Goal: Information Seeking & Learning: Find specific fact

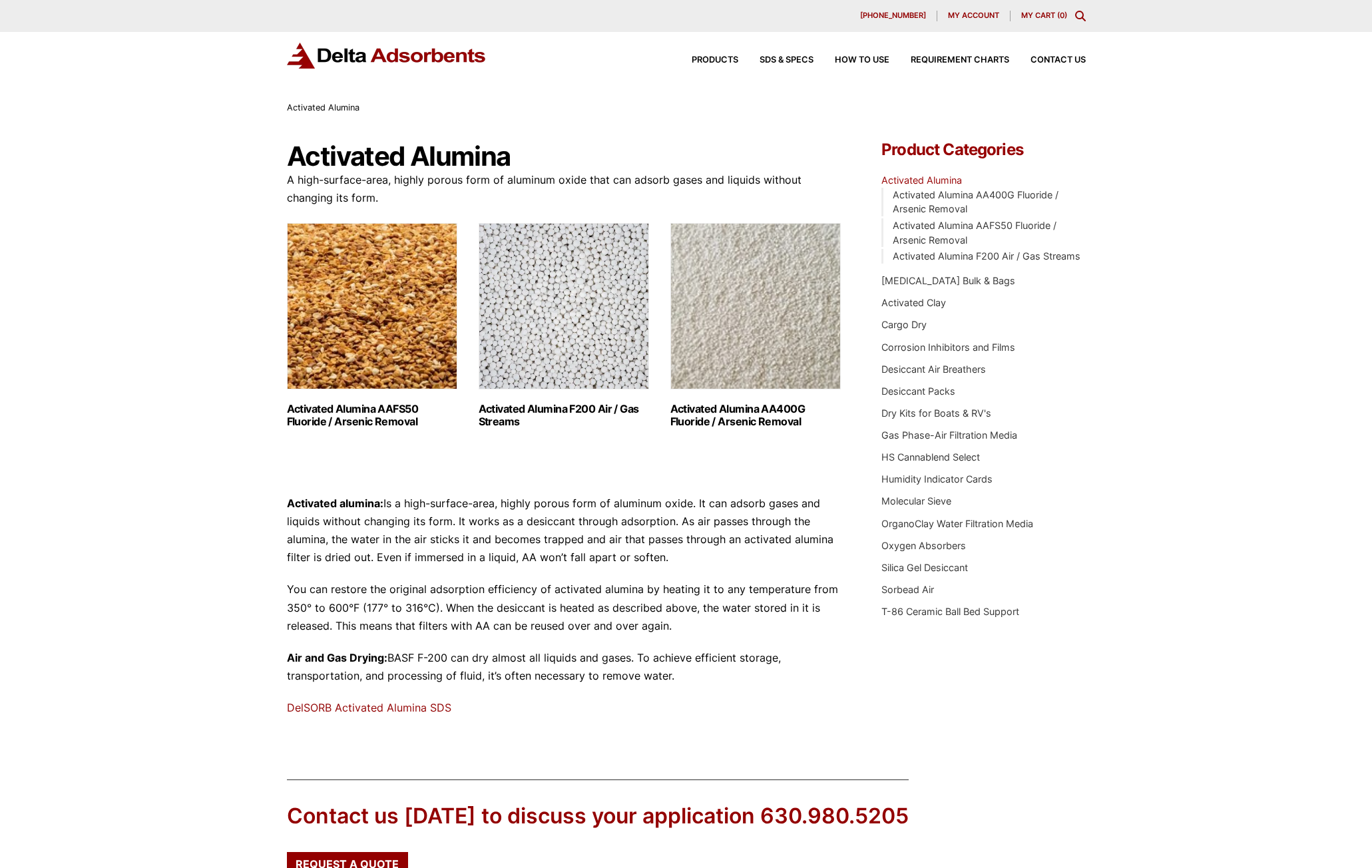
click at [582, 302] on img "Visit product category Activated Alumina F200 Air / Gas Streams" at bounding box center [564, 306] width 170 height 166
click at [772, 282] on img "Visit product category Activated Alumina AA400G Fluoride / Arsenic Removal" at bounding box center [756, 306] width 170 height 166
click at [581, 312] on img "Visit product category Activated Alumina F200 Air / Gas Streams" at bounding box center [564, 306] width 170 height 166
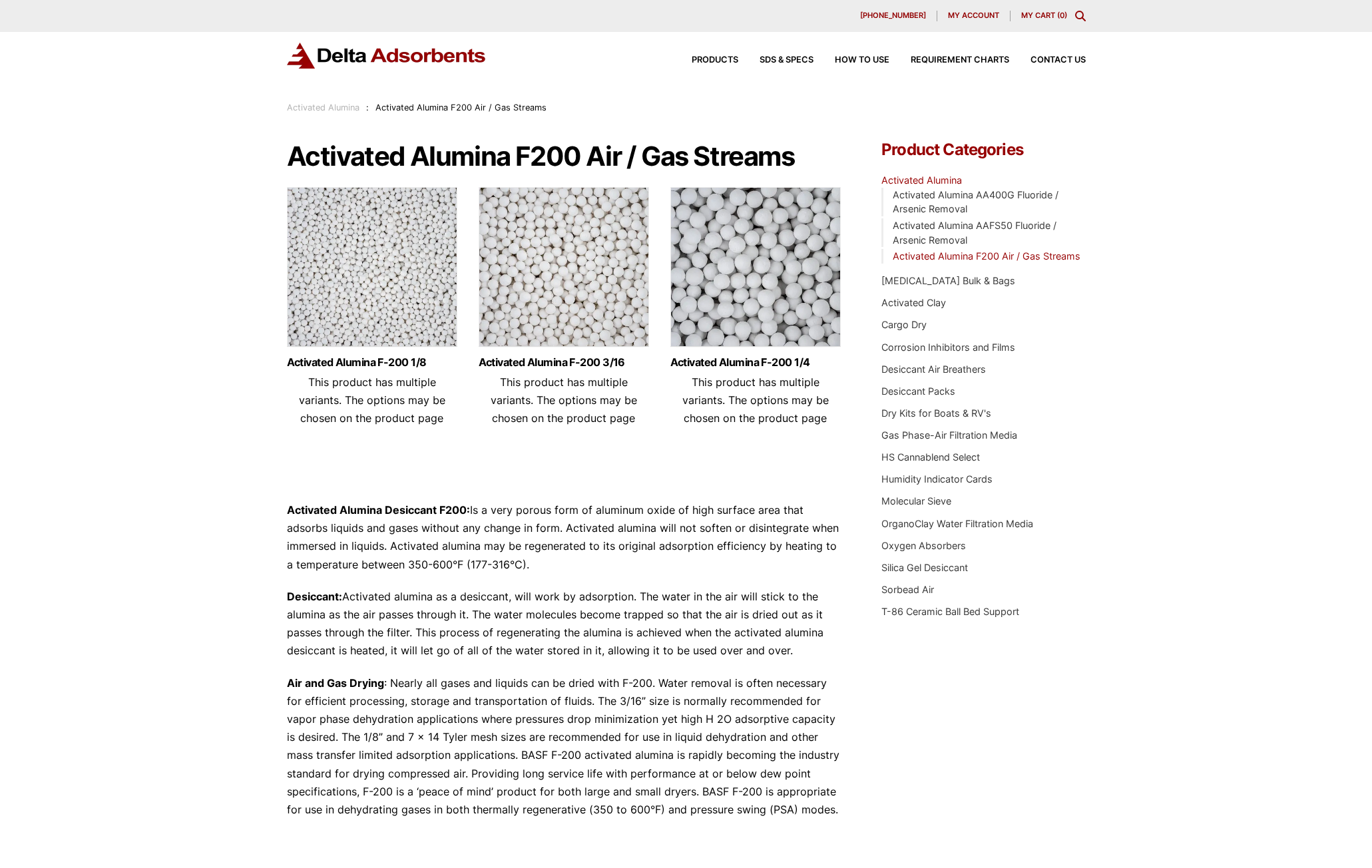
click at [205, 635] on div "Our website has detected that you are using an outdated browser that will preve…" at bounding box center [686, 577] width 1372 height 1154
click at [535, 308] on img at bounding box center [564, 270] width 170 height 166
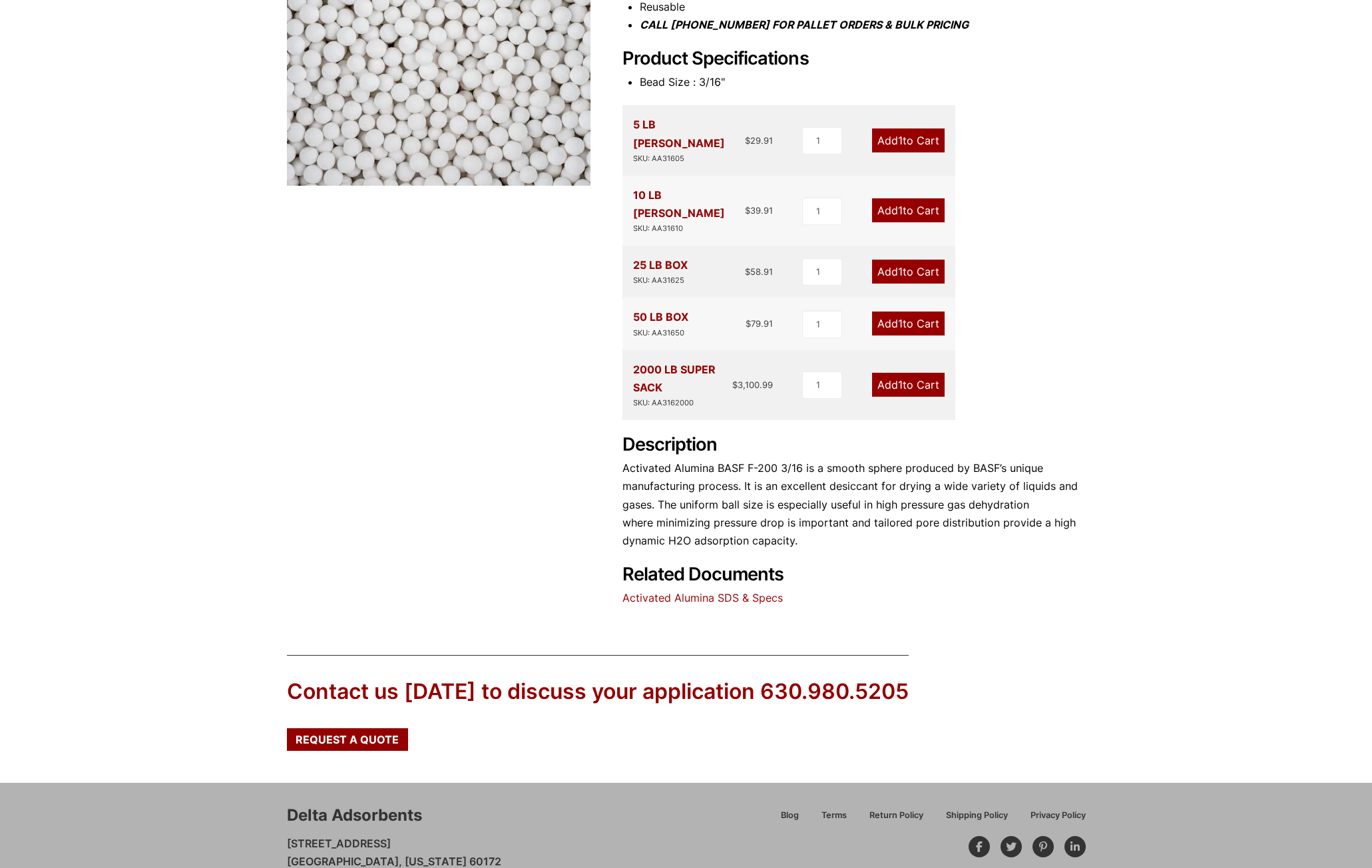
scroll to position [338, 0]
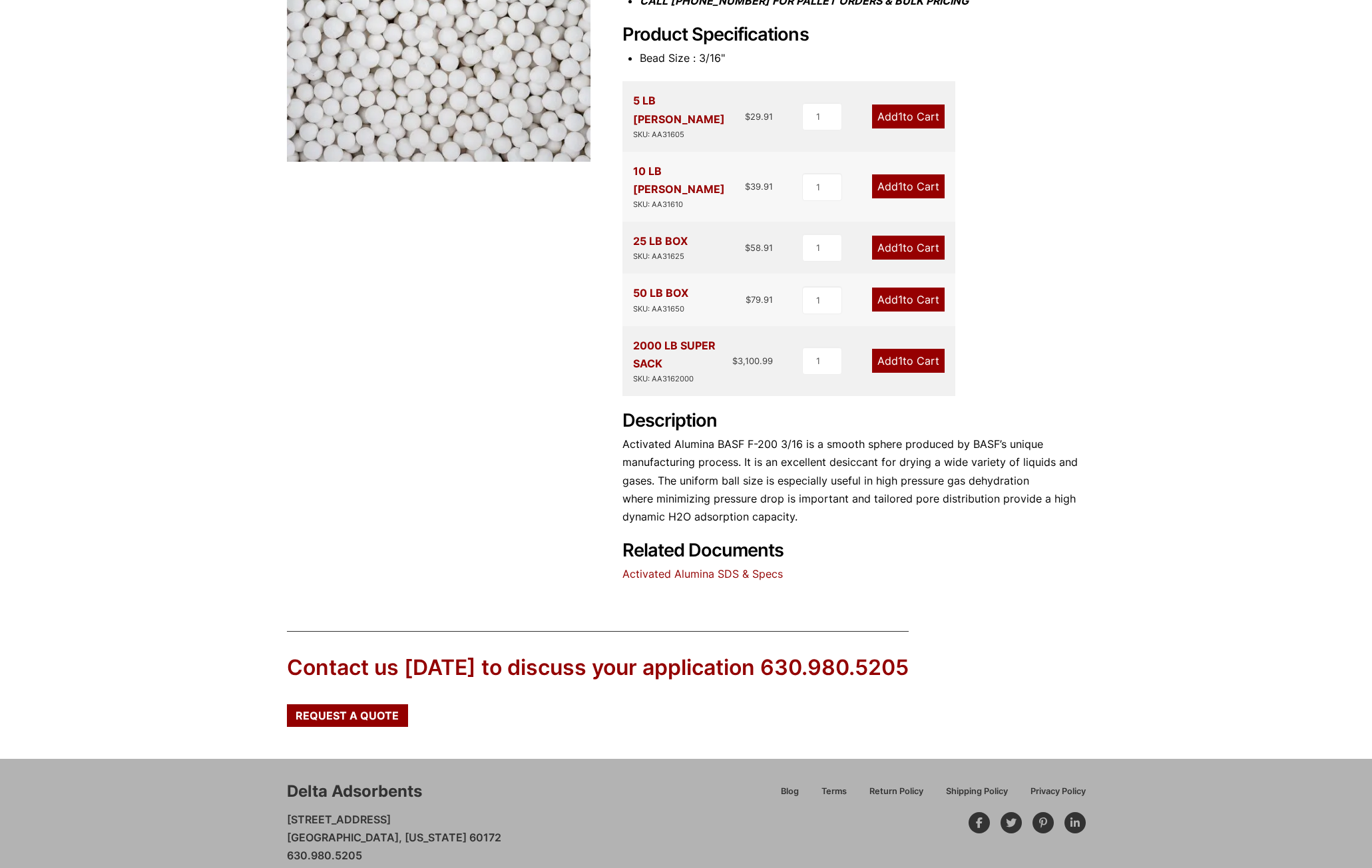
click at [677, 567] on link "Activated Alumina SDS & Specs" at bounding box center [703, 574] width 160 height 14
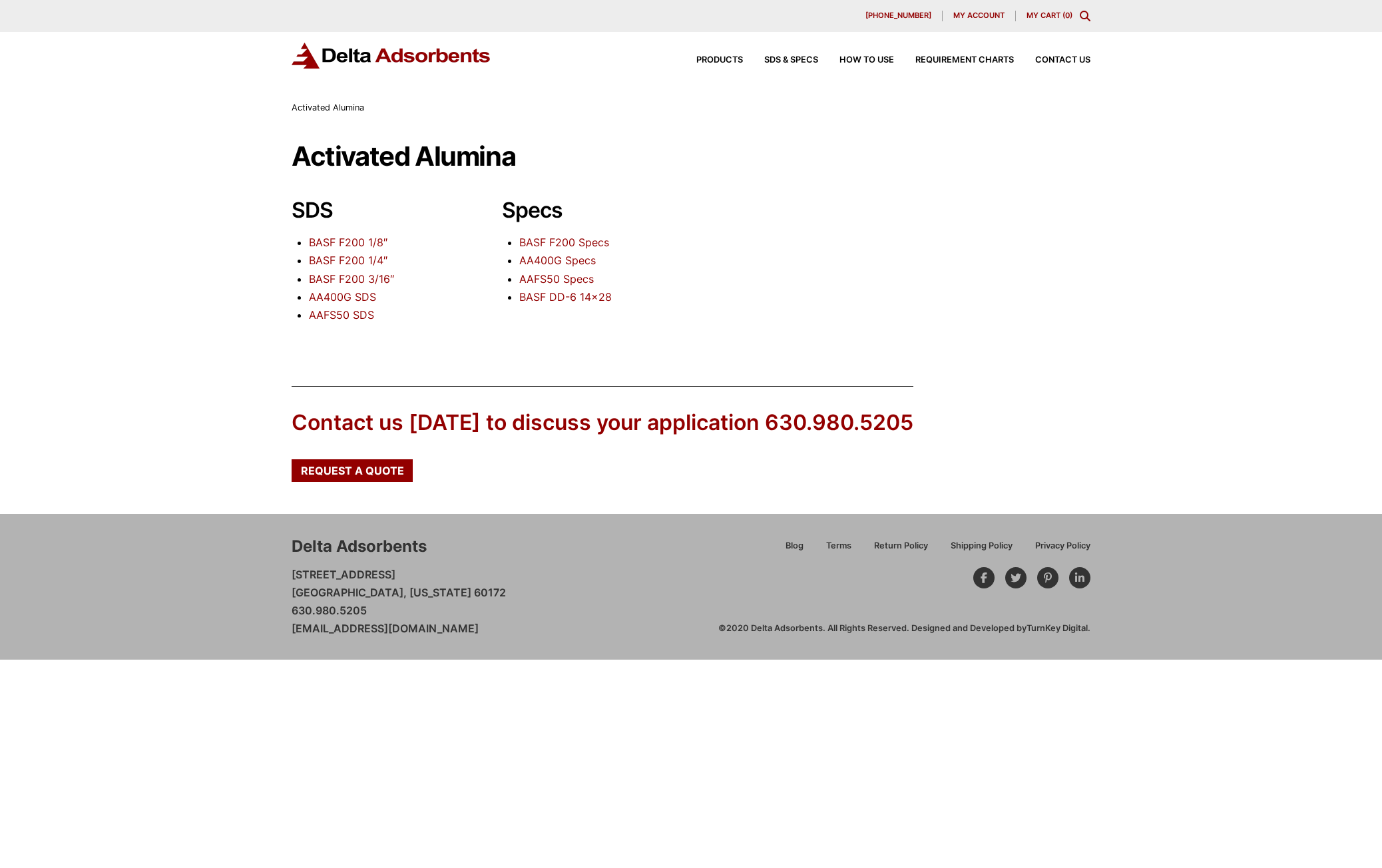
click at [375, 277] on link "BASF F200 3/16″" at bounding box center [352, 278] width 85 height 14
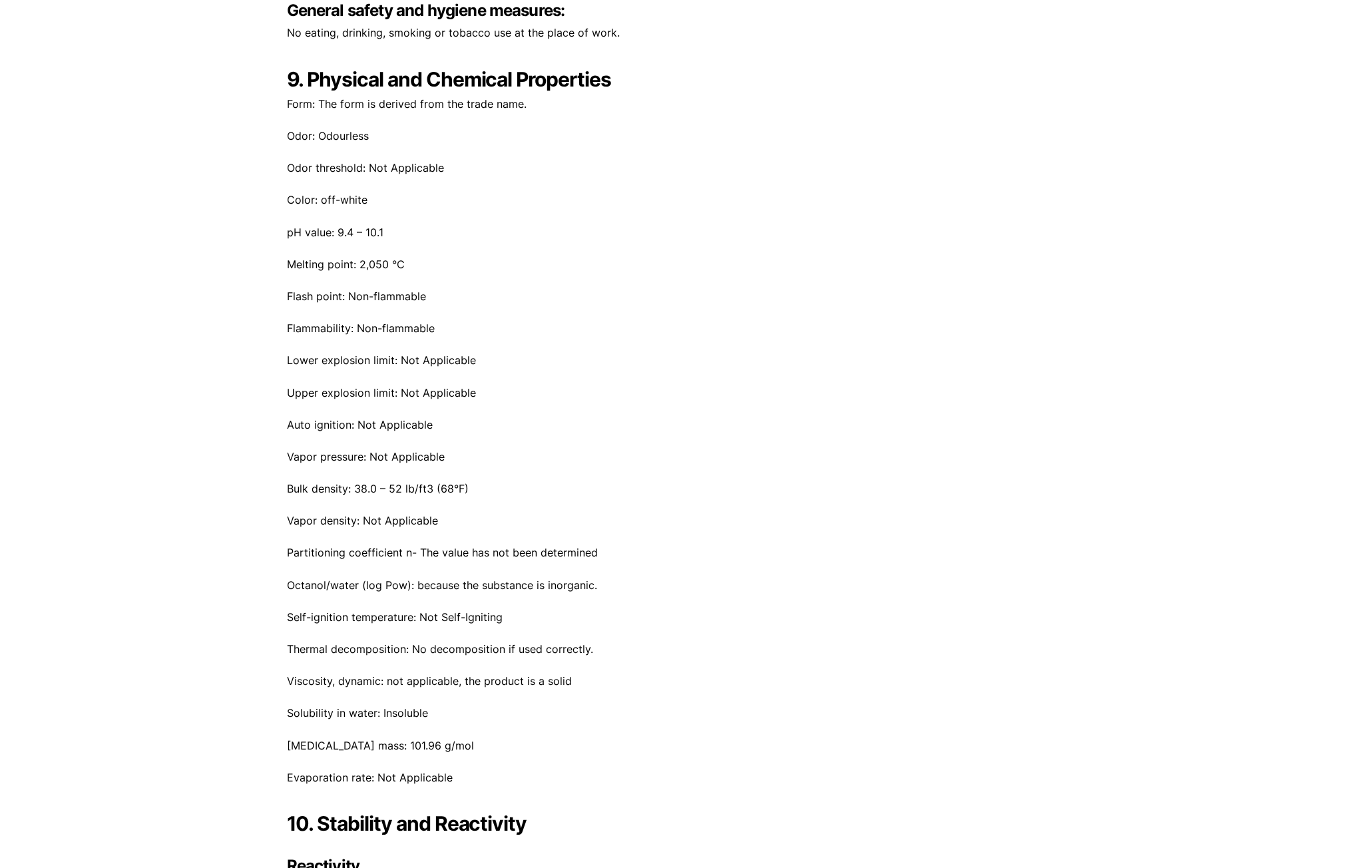
scroll to position [3527, 0]
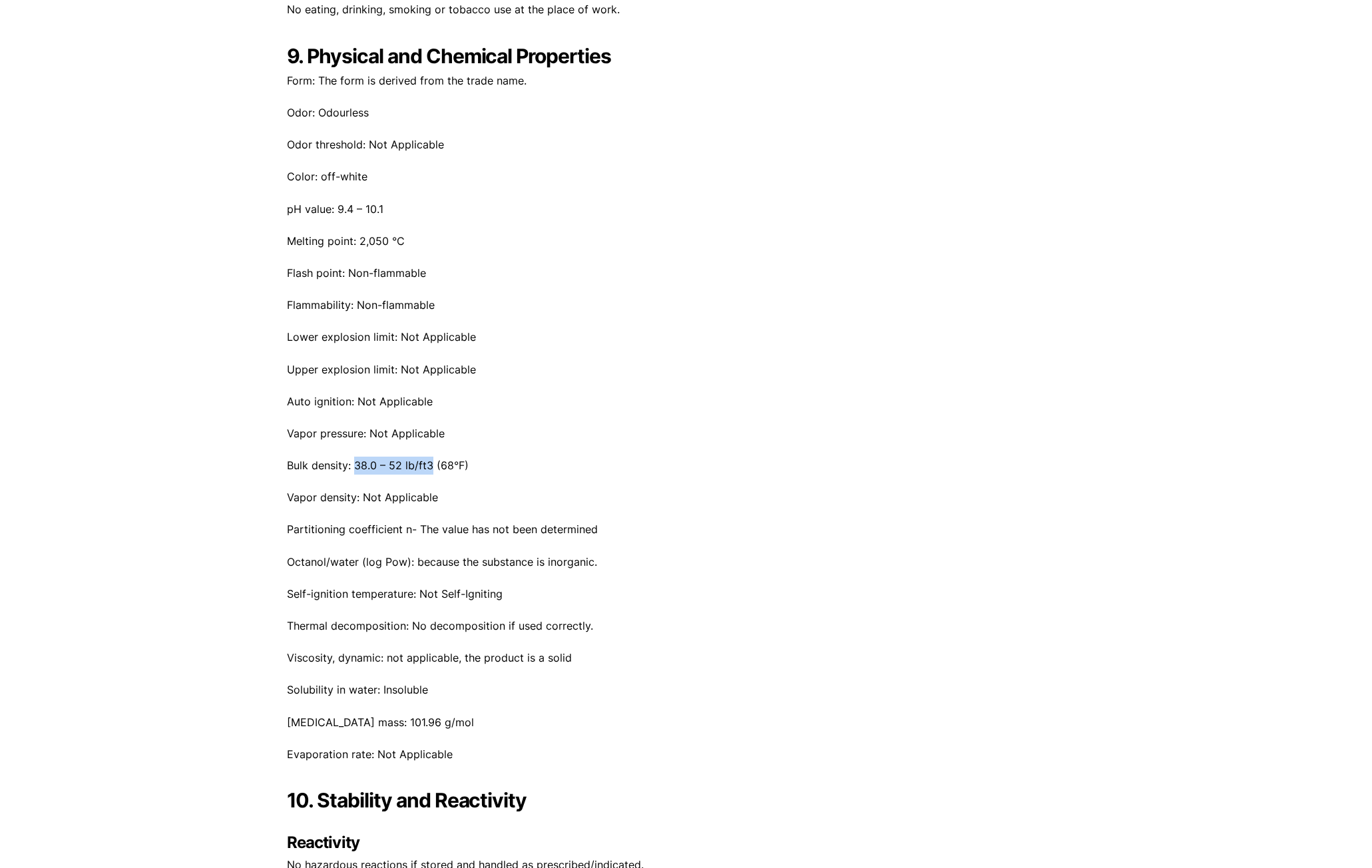
drag, startPoint x: 357, startPoint y: 464, endPoint x: 432, endPoint y: 466, distance: 75.0
click at [432, 466] on p "Bulk density: 38.0 – 52 lb/ft3 (68°F)" at bounding box center [687, 465] width 799 height 18
copy p "38.0 – 52 lb/ft3"
click at [448, 486] on div "28 Congress Circle W. Roselle, IL 60172 Phone: 630.980.5205 Print Save BASF F20…" at bounding box center [687, 335] width 799 height 7497
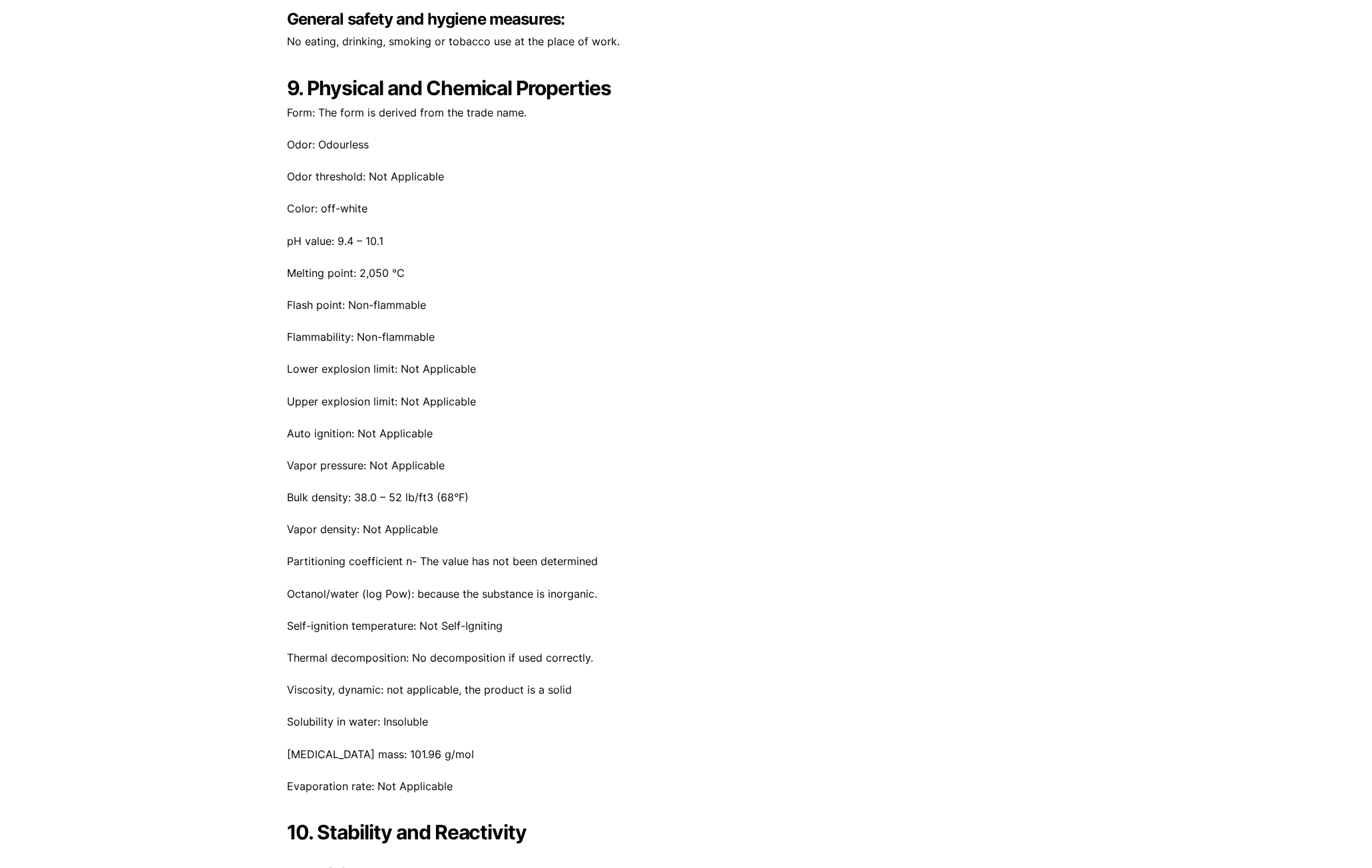
scroll to position [3328, 0]
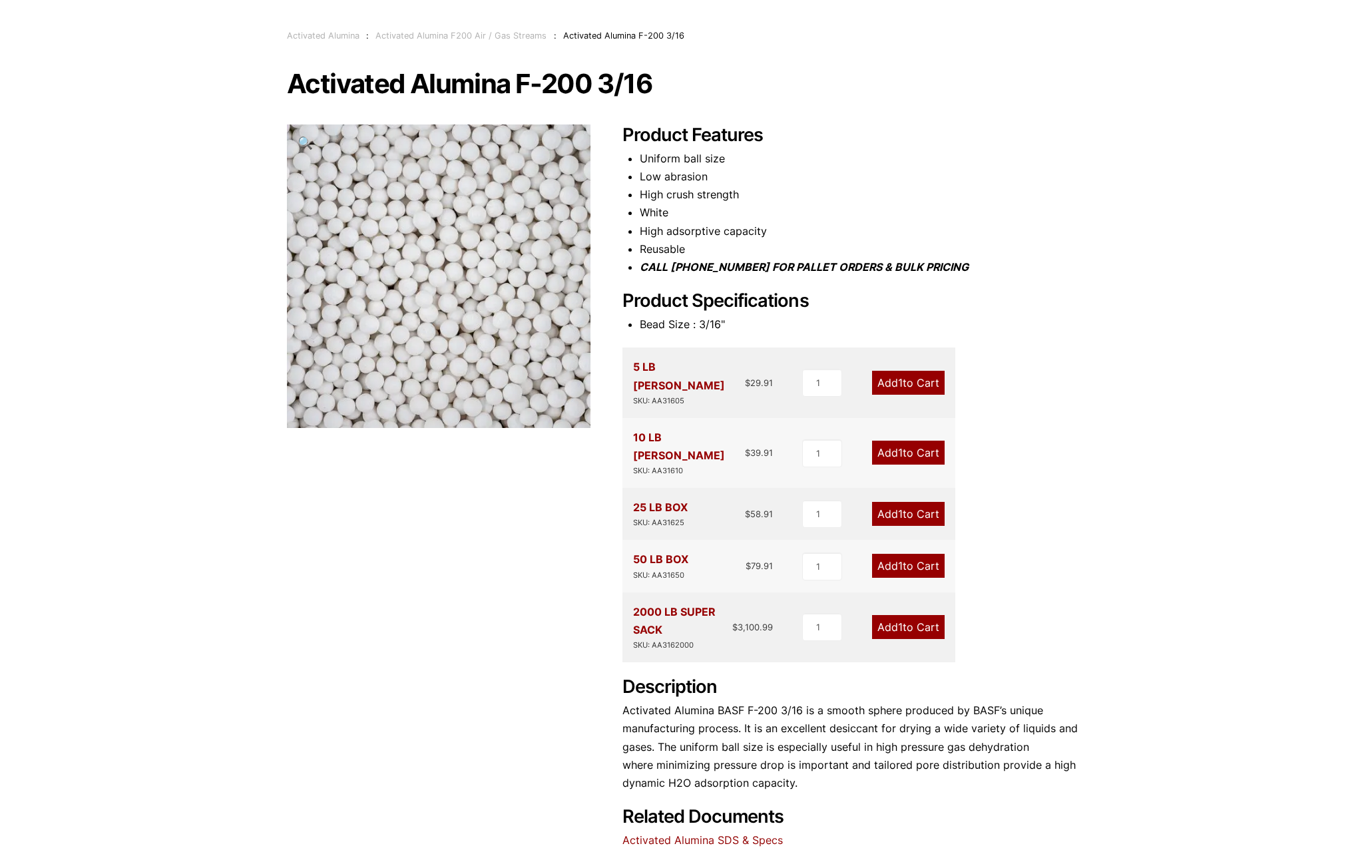
scroll to position [139, 0]
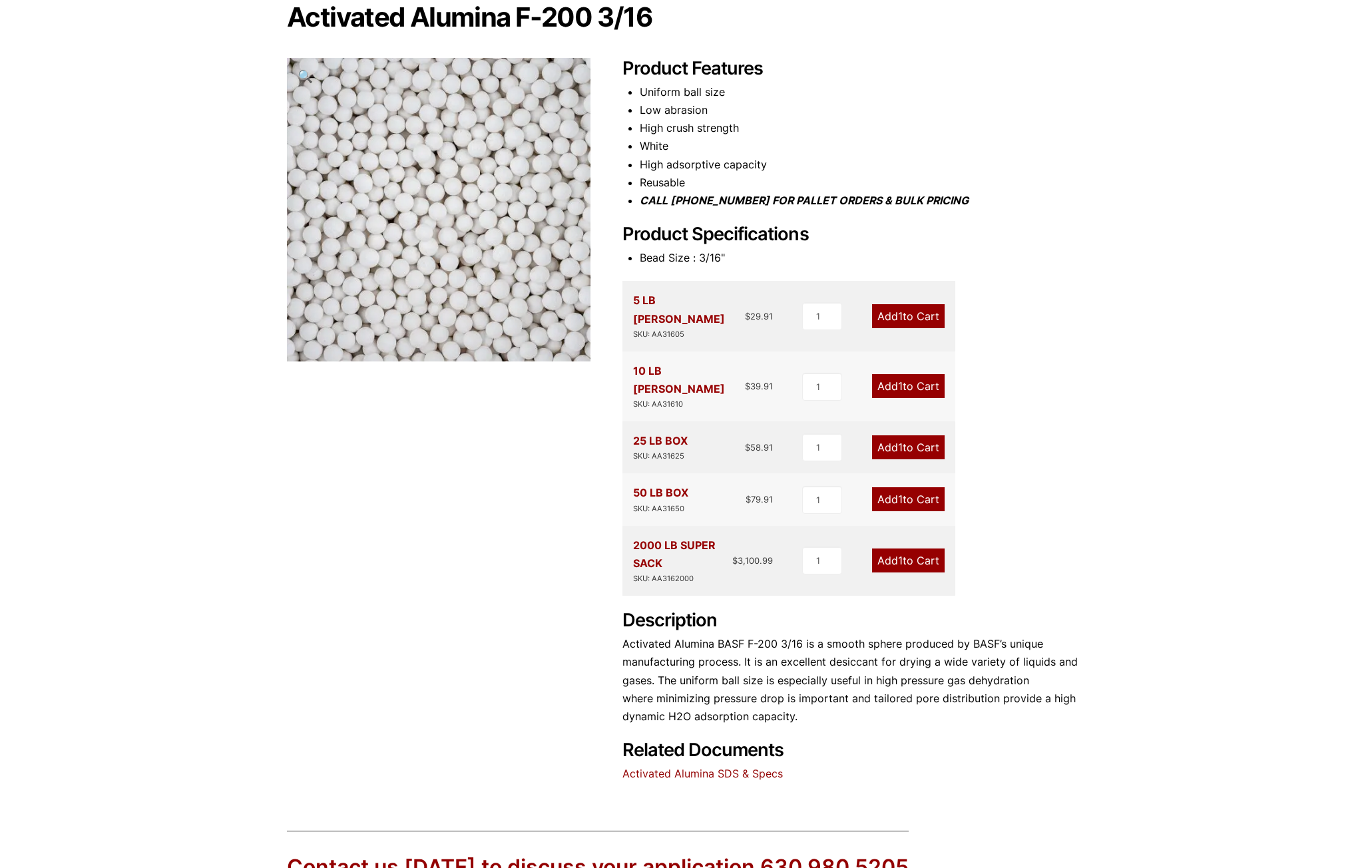
click at [709, 744] on div "Product Features Uniform ball size Low abrasion High crush strength White High …" at bounding box center [854, 420] width 463 height 725
click at [705, 767] on link "Activated Alumina SDS & Specs" at bounding box center [703, 773] width 160 height 14
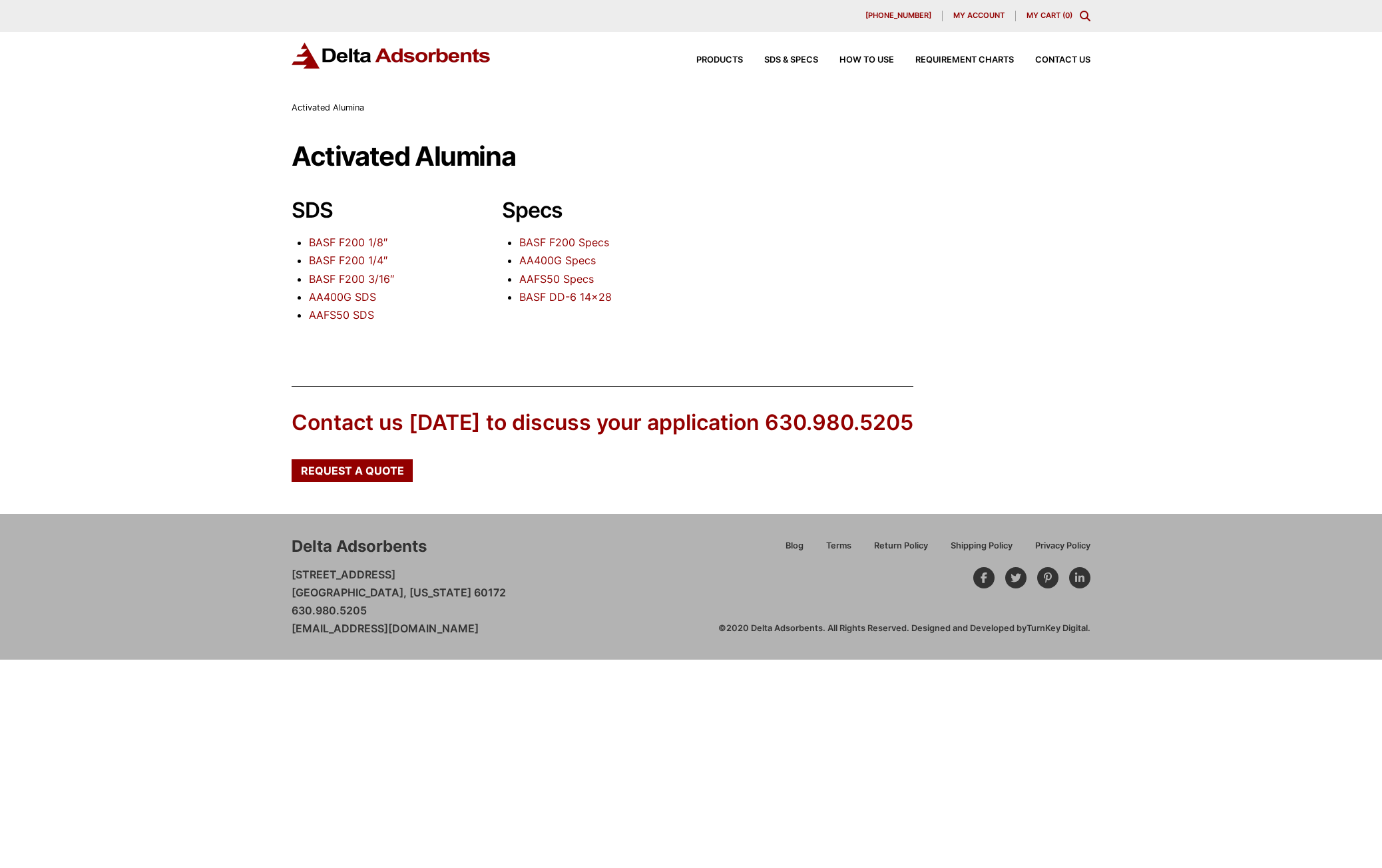
click at [378, 278] on link "BASF F200 3/16″" at bounding box center [352, 278] width 85 height 14
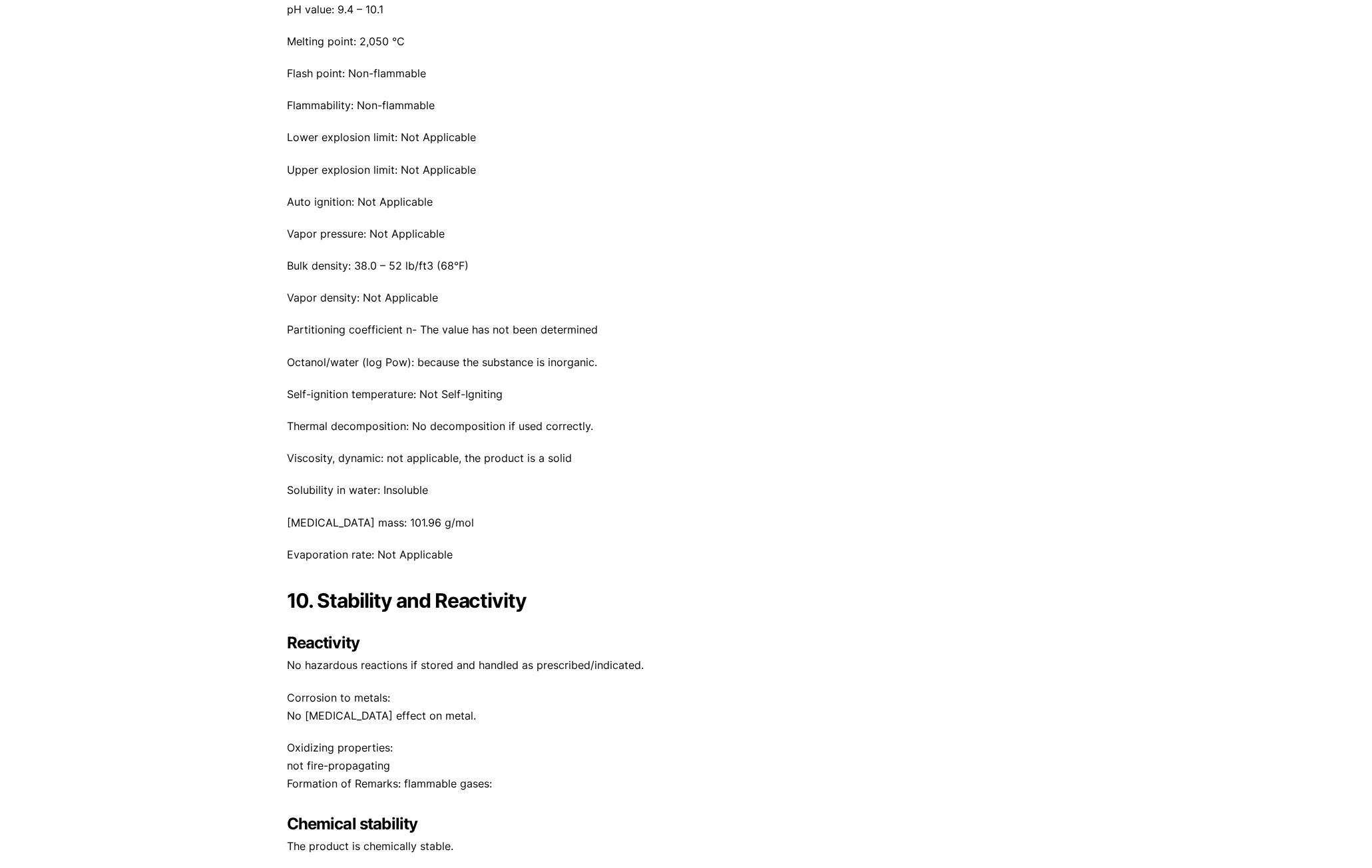
scroll to position [3794, 0]
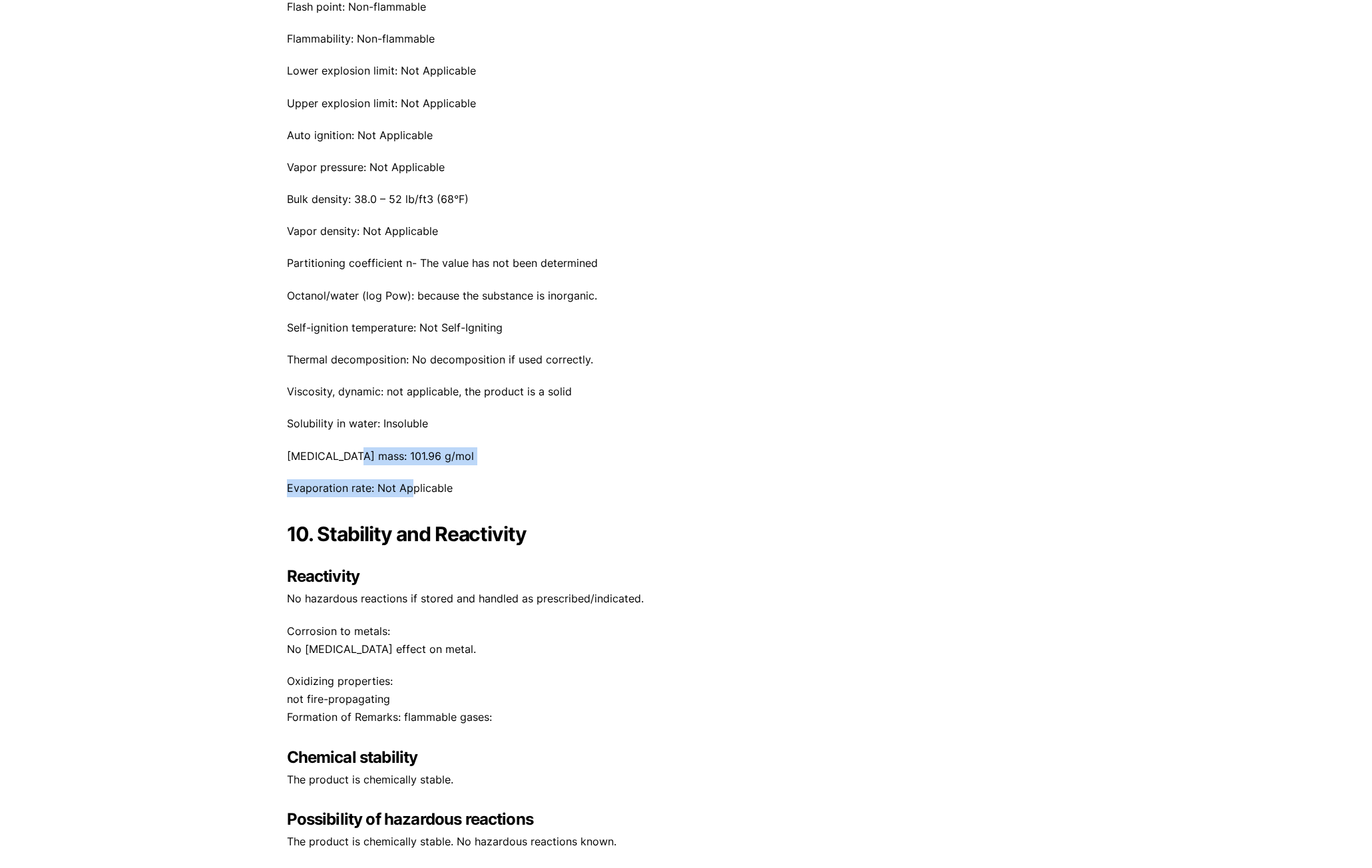
drag, startPoint x: 350, startPoint y: 456, endPoint x: 408, endPoint y: 467, distance: 59.0
click at [408, 467] on div "[STREET_ADDRESS][PERSON_NAME] Phone: [PHONE_NUMBER] Print Save BASF F200 3/16″ …" at bounding box center [687, 69] width 799 height 7497
click at [405, 456] on p "[MEDICAL_DATA] mass: 101.96 g/mol" at bounding box center [687, 456] width 799 height 18
drag, startPoint x: 415, startPoint y: 454, endPoint x: 283, endPoint y: 445, distance: 132.3
click at [283, 445] on div "Our website has detected that you are using an outdated browser that will preve…" at bounding box center [686, 19] width 1372 height 7626
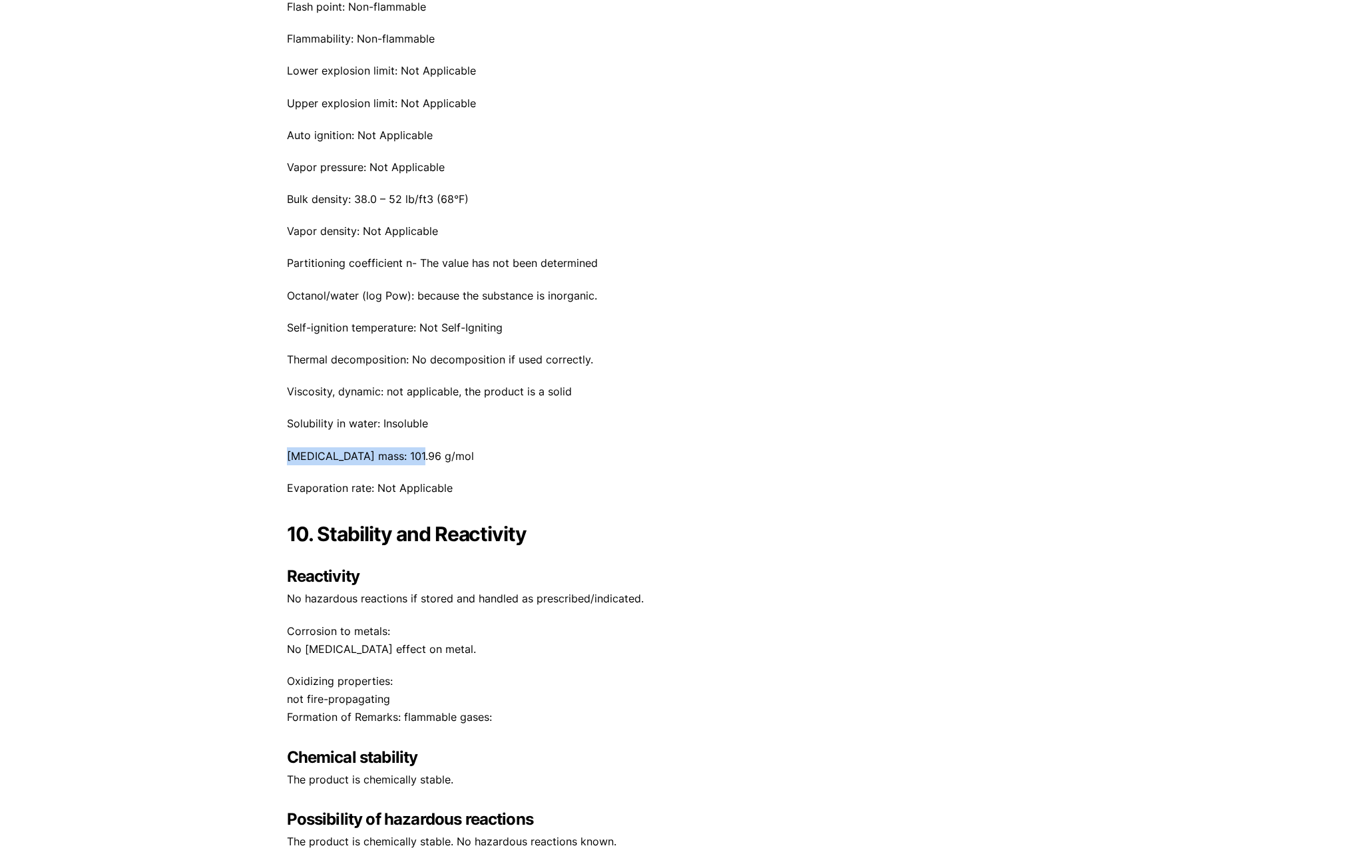
click at [315, 452] on p "[MEDICAL_DATA] mass: 101.96 g/mol" at bounding box center [687, 456] width 799 height 18
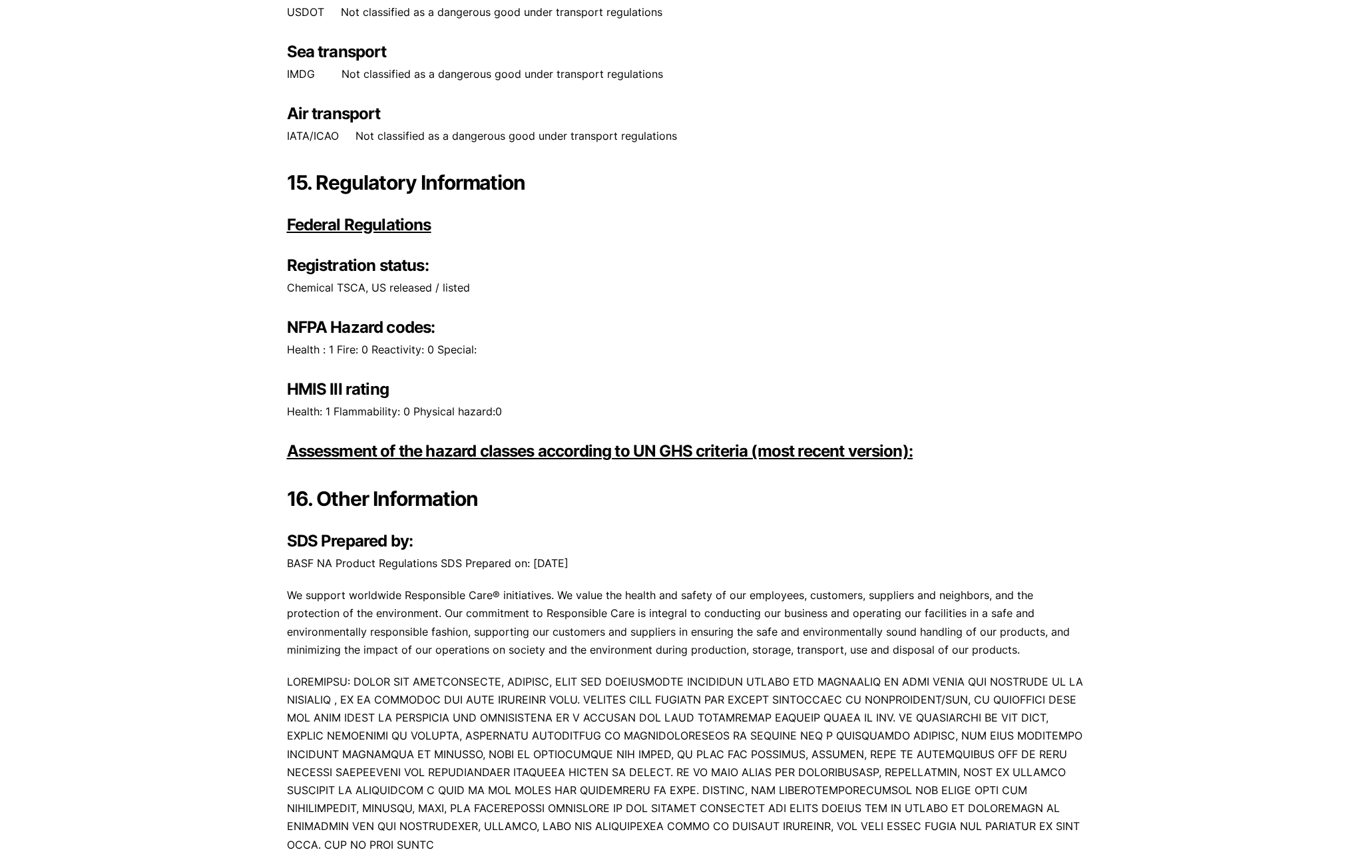
scroll to position [7034, 0]
